Goal: Book appointment/travel/reservation

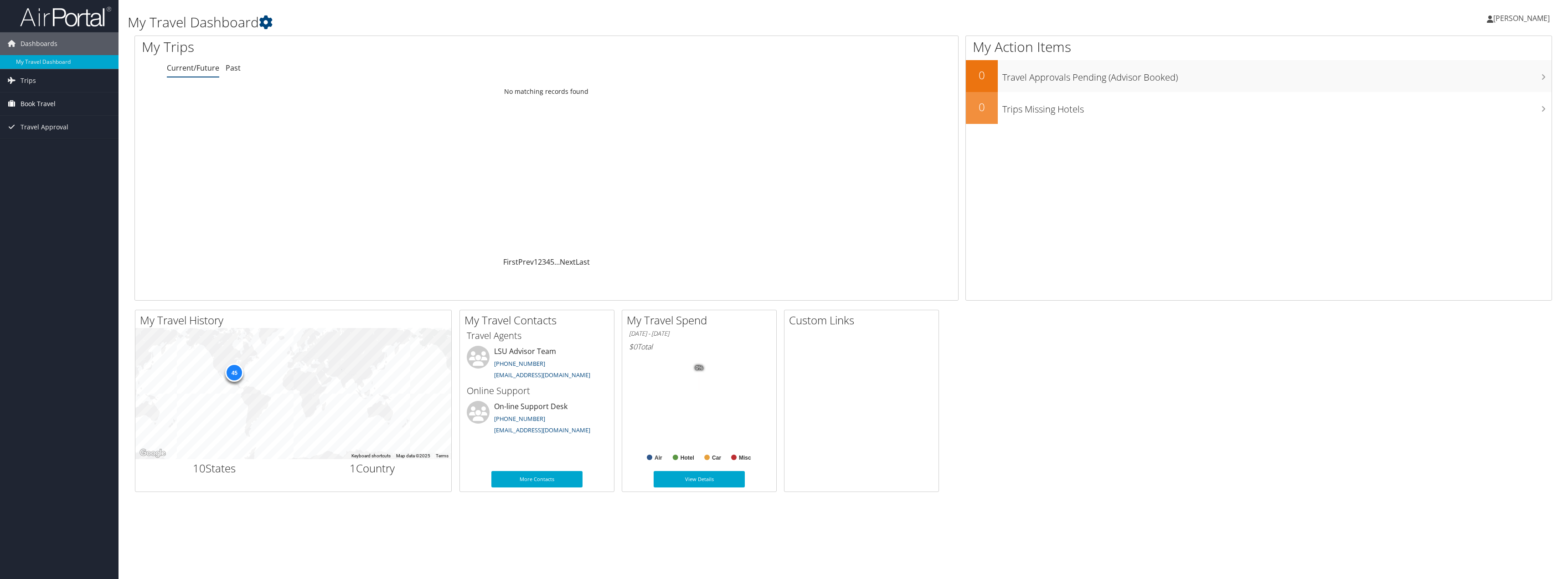
click at [36, 105] on span "Book Travel" at bounding box center [38, 104] width 35 height 23
click at [52, 134] on link "Book/Manage Online Trips" at bounding box center [59, 136] width 119 height 14
